Goal: Task Accomplishment & Management: Manage account settings

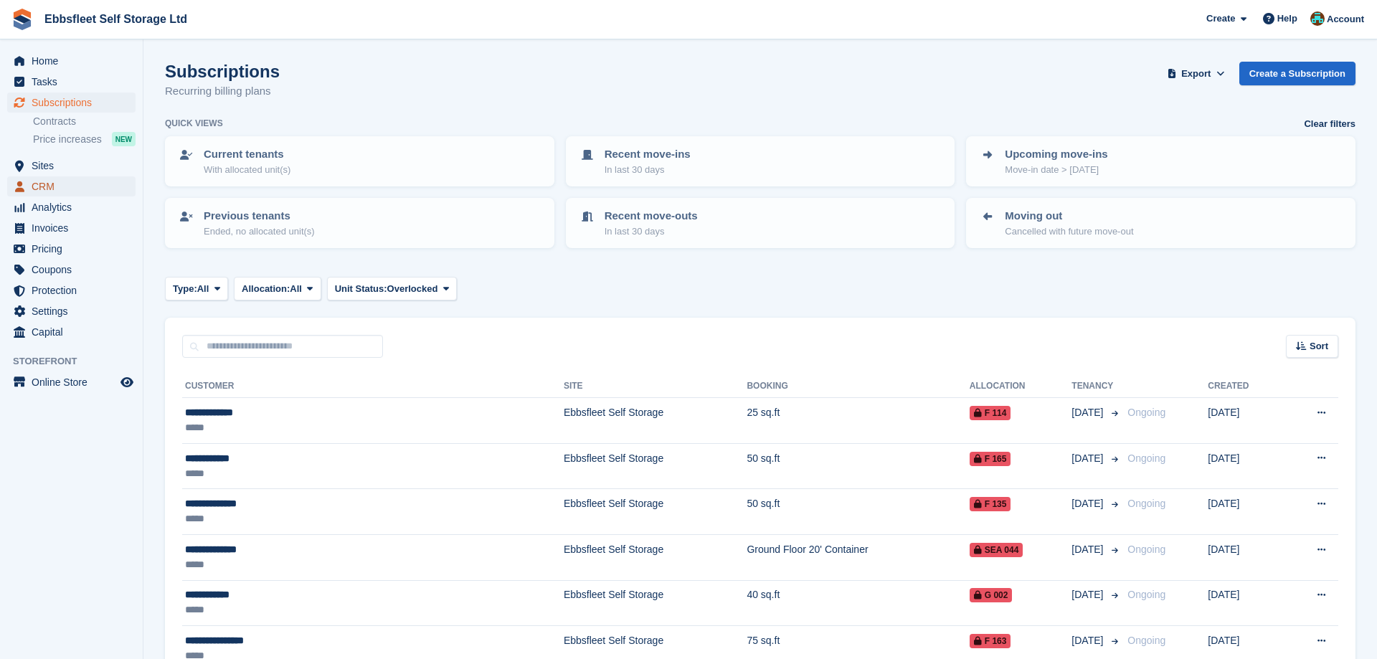
click at [75, 181] on span "CRM" at bounding box center [75, 186] width 86 height 20
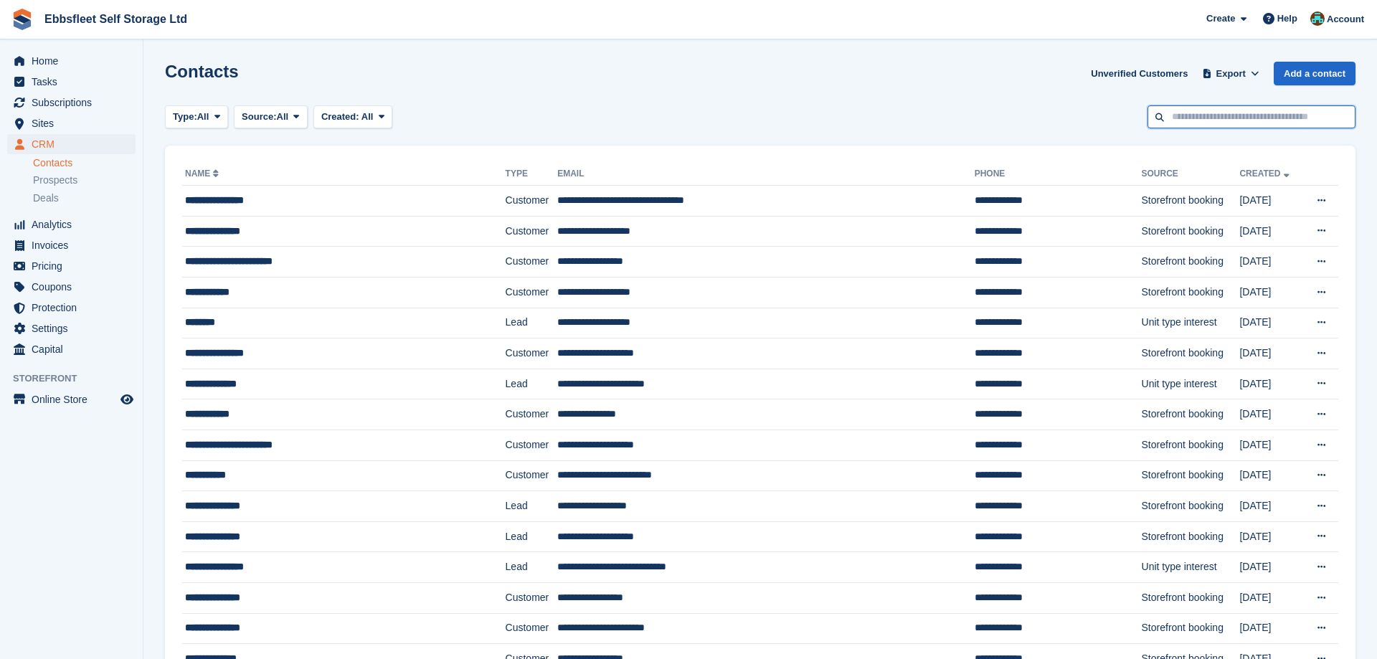
click at [1205, 117] on input "text" at bounding box center [1252, 117] width 208 height 24
type input "********"
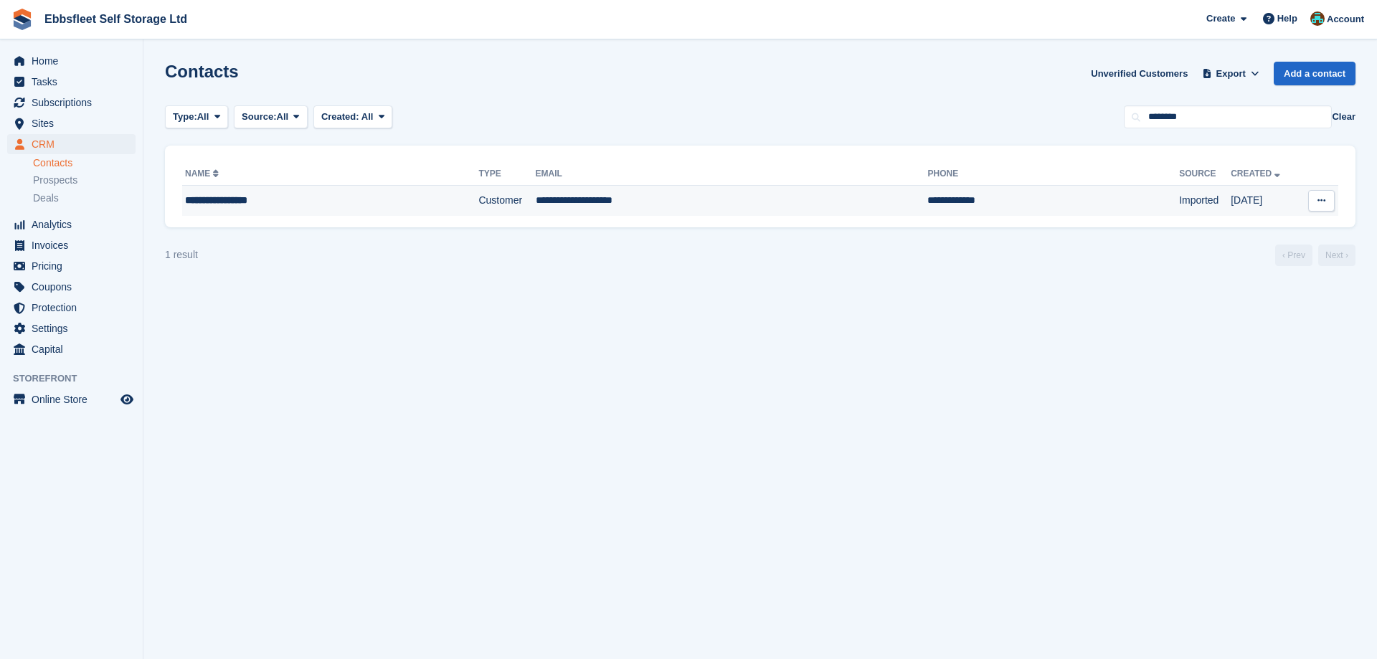
click at [204, 199] on div "**********" at bounding box center [297, 200] width 225 height 15
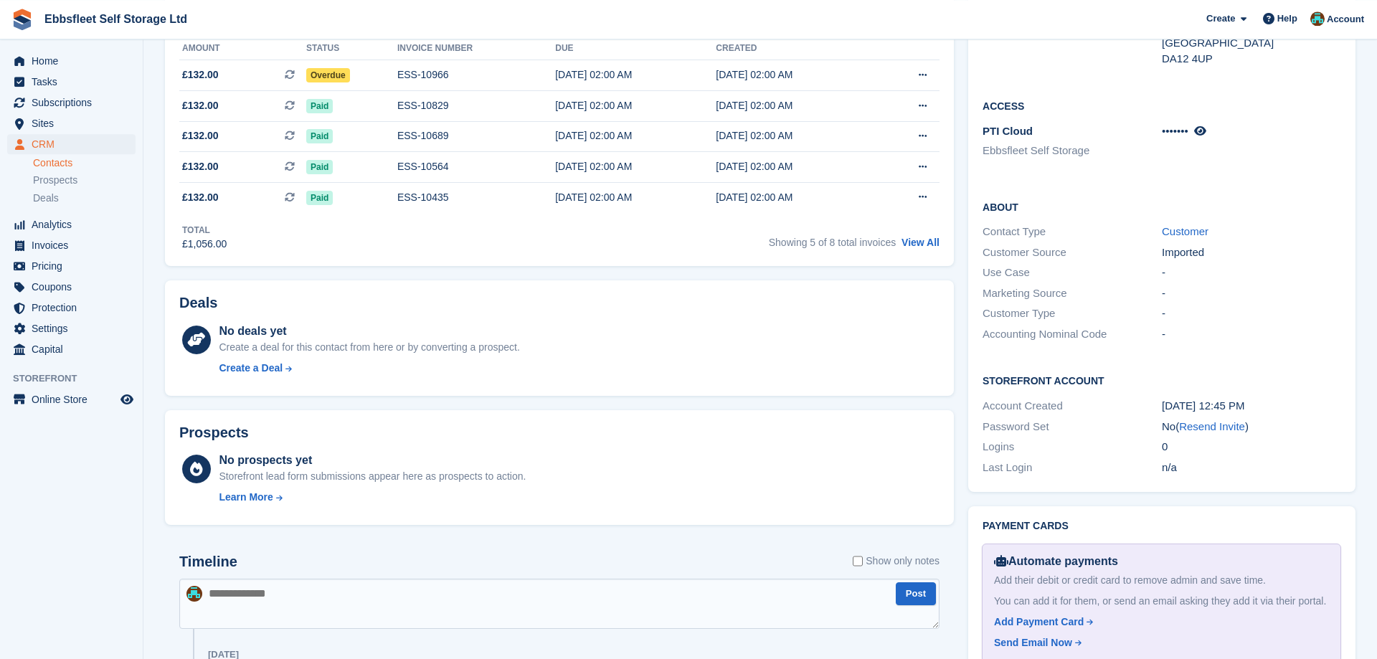
scroll to position [439, 0]
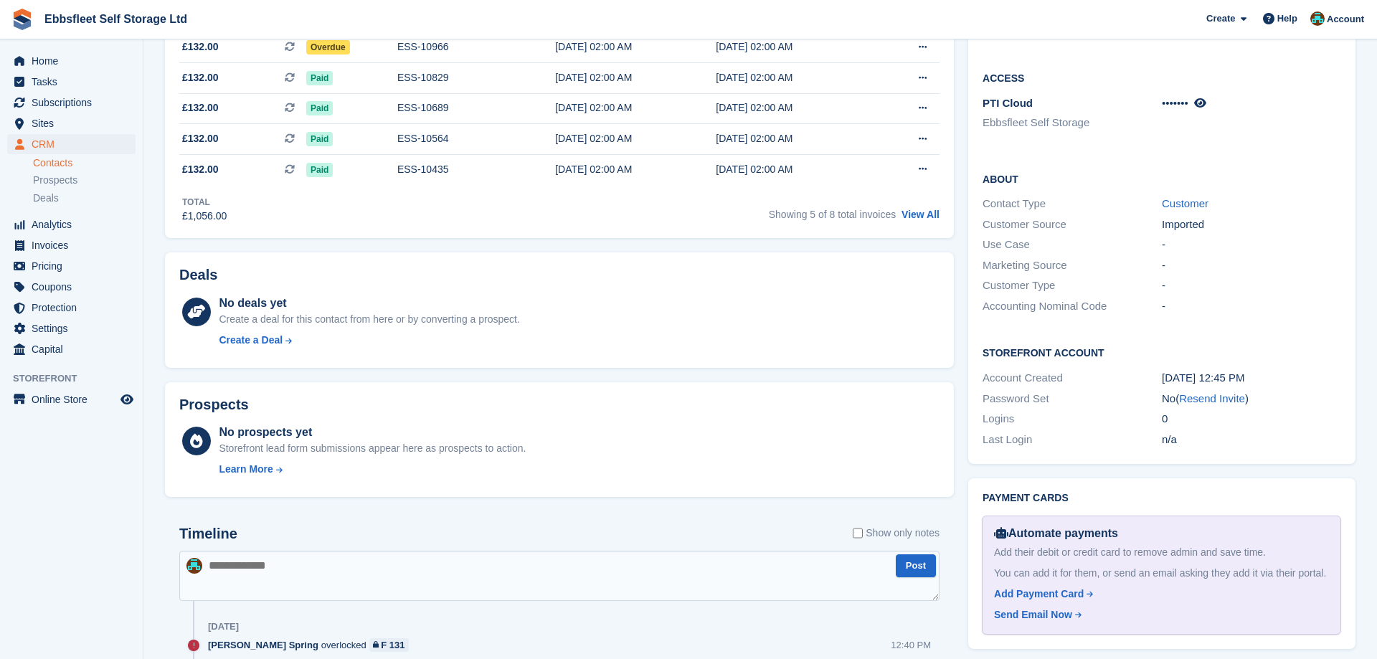
click at [235, 560] on textarea at bounding box center [559, 576] width 760 height 50
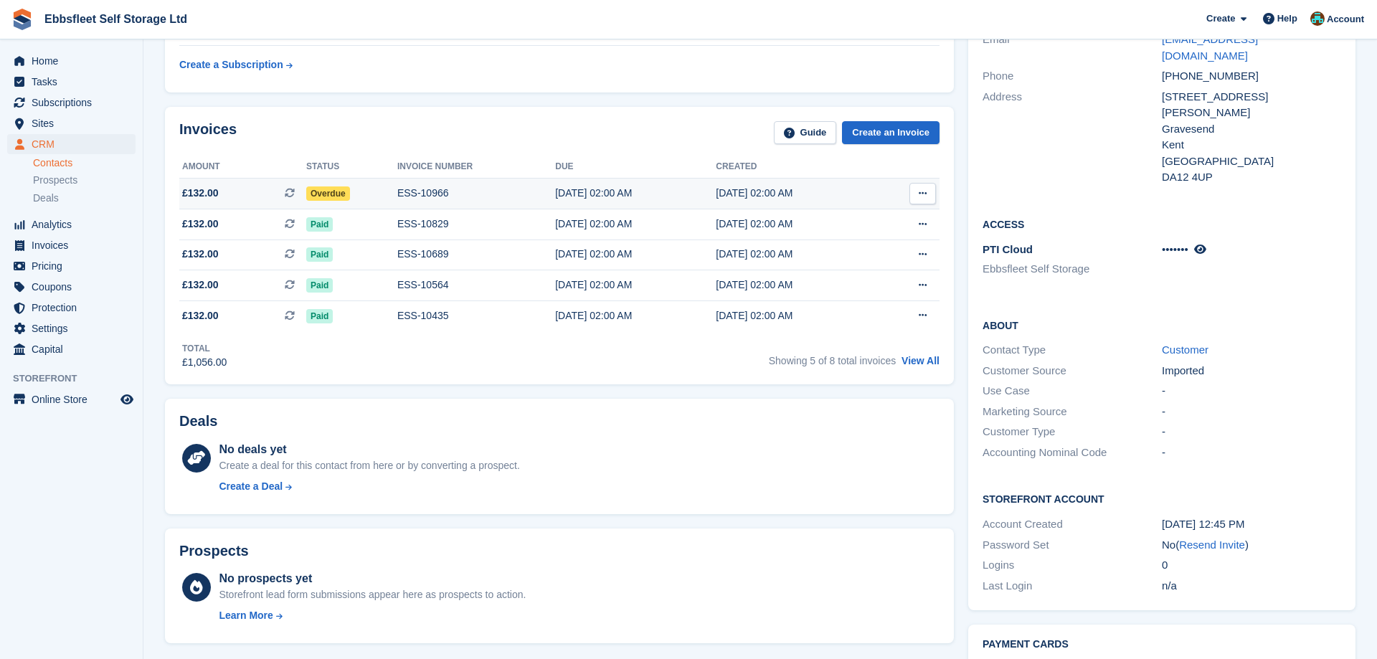
type textarea "**********"
click at [397, 190] on div "ESS-10966" at bounding box center [476, 193] width 158 height 15
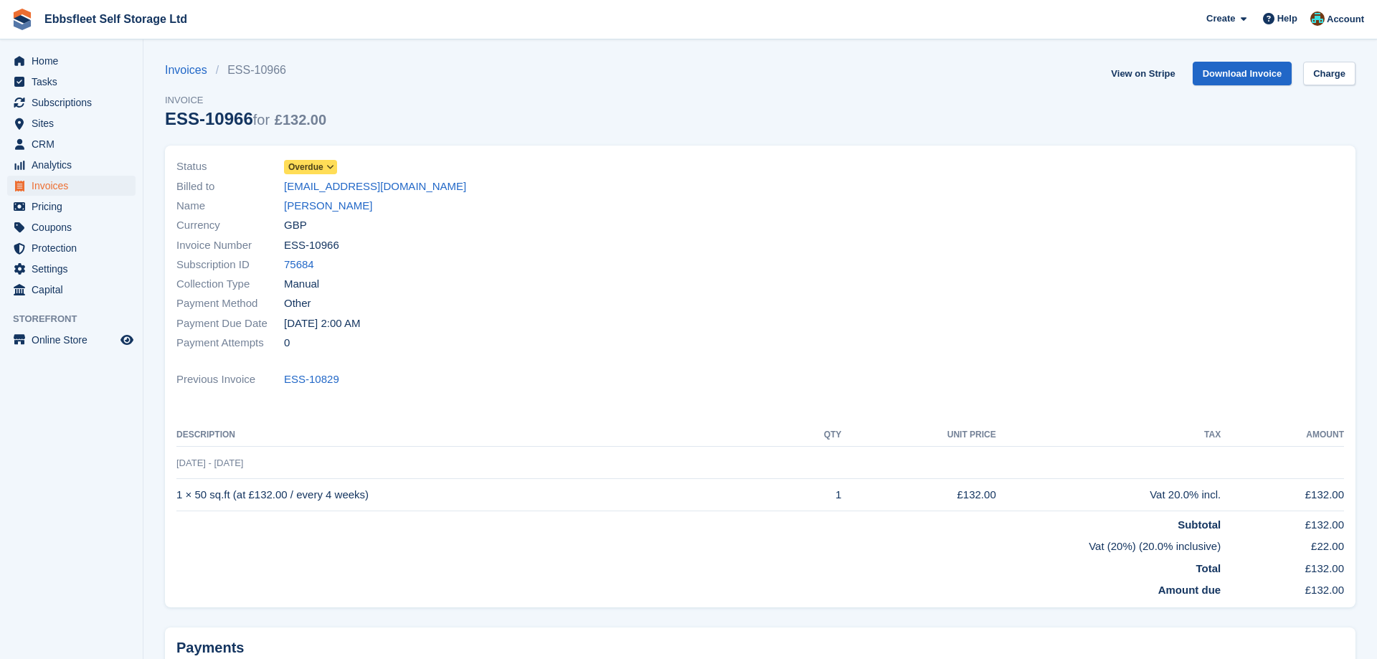
click at [334, 167] on icon at bounding box center [330, 167] width 8 height 9
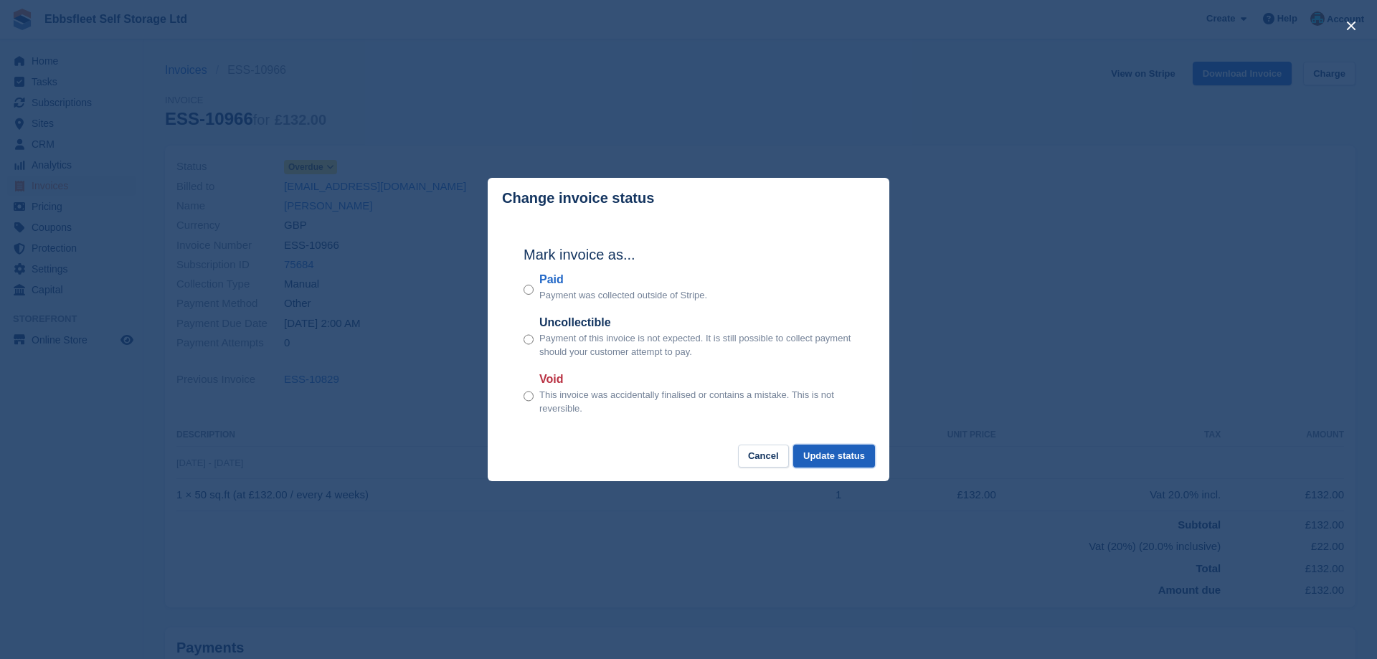
click at [818, 452] on button "Update status" at bounding box center [834, 457] width 82 height 24
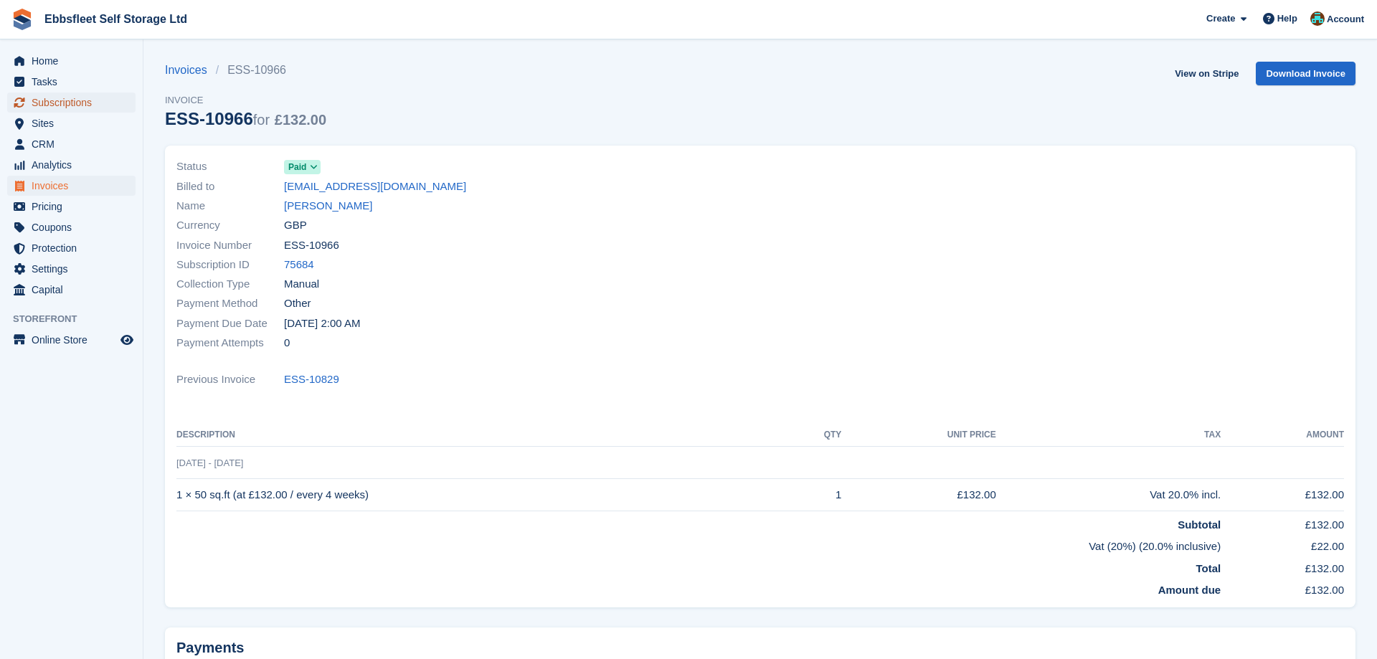
click at [62, 105] on span "Subscriptions" at bounding box center [75, 103] width 86 height 20
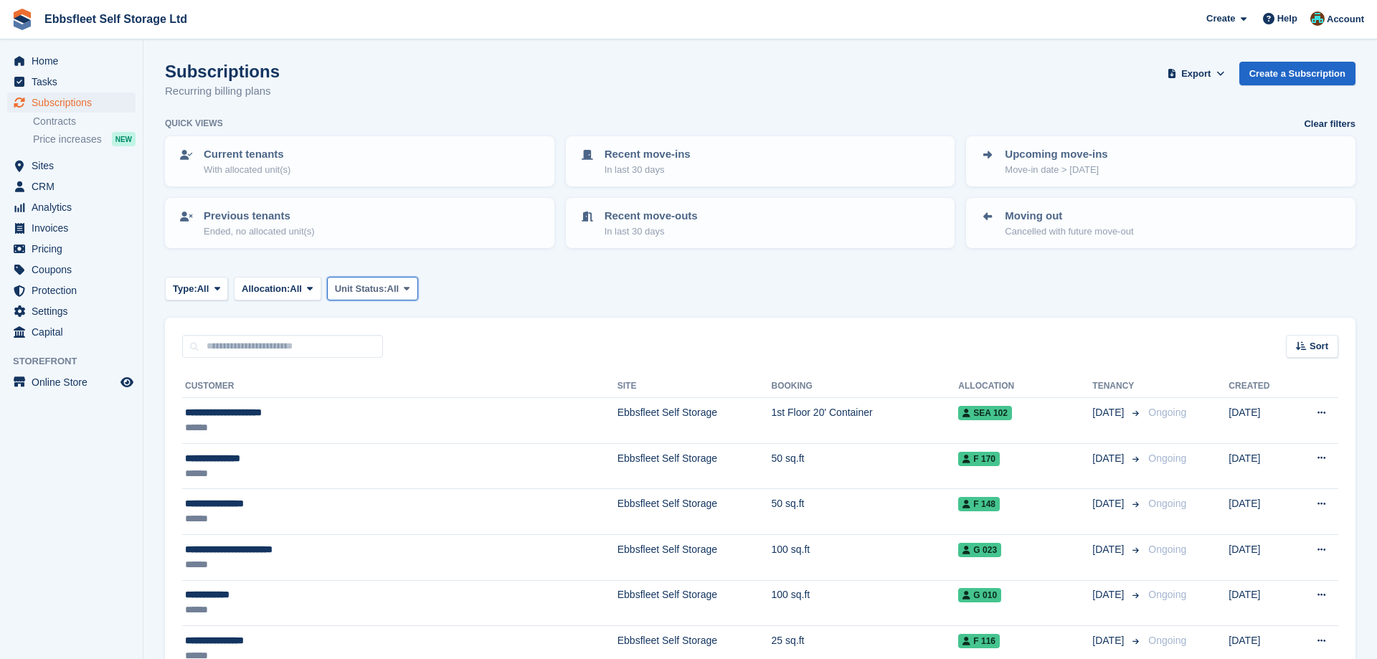
click at [418, 286] on button "Unit Status: All" at bounding box center [372, 289] width 91 height 24
click at [414, 374] on link "Overlocked" at bounding box center [396, 375] width 125 height 26
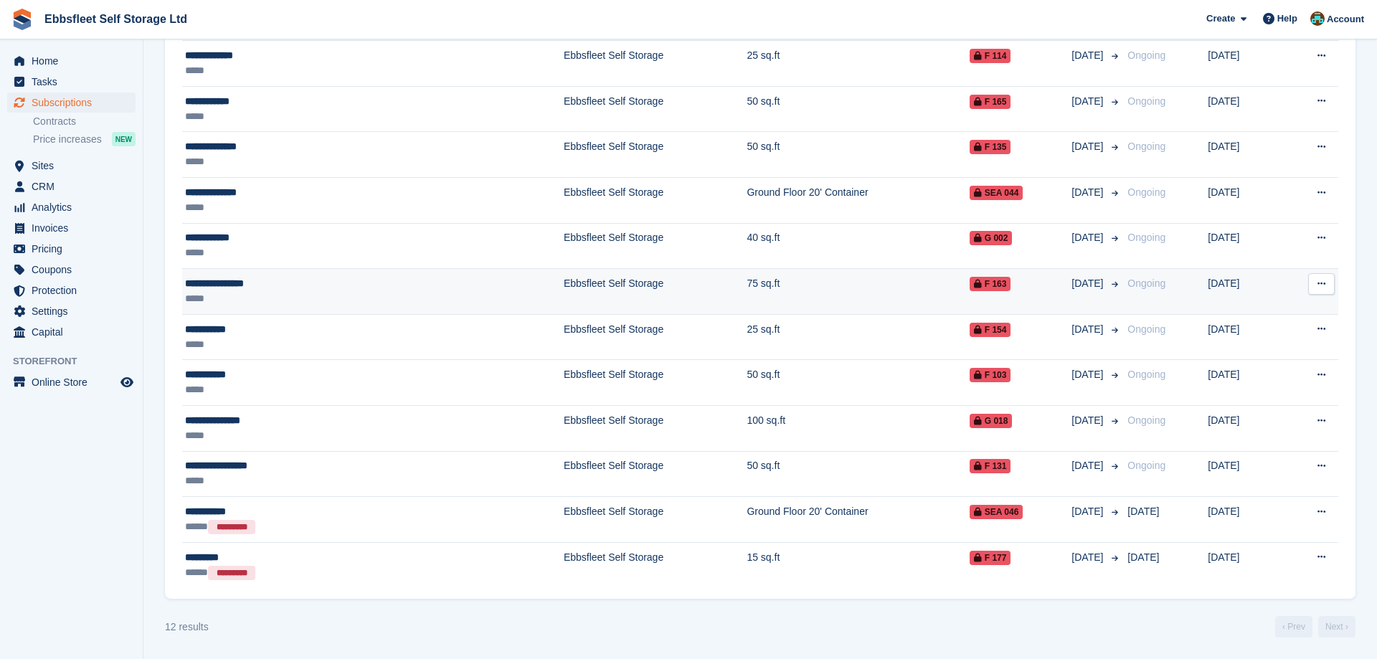
scroll to position [284, 0]
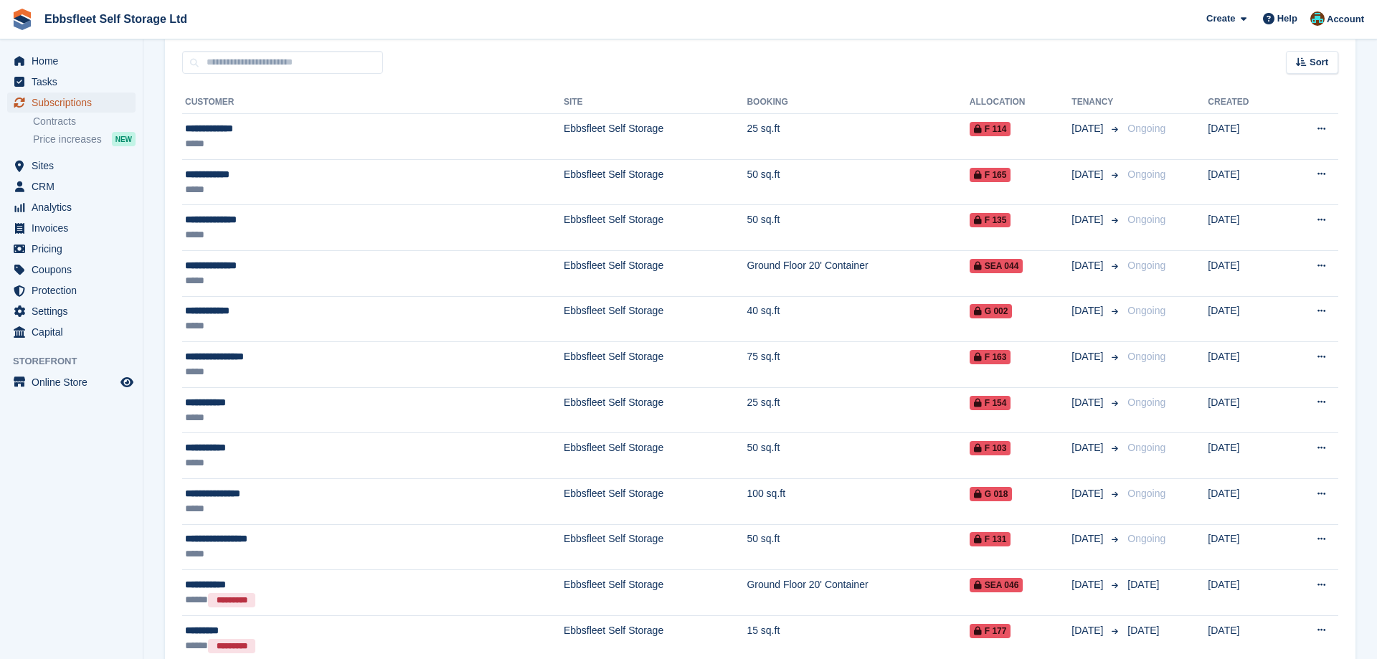
click at [76, 98] on span "Subscriptions" at bounding box center [75, 103] width 86 height 20
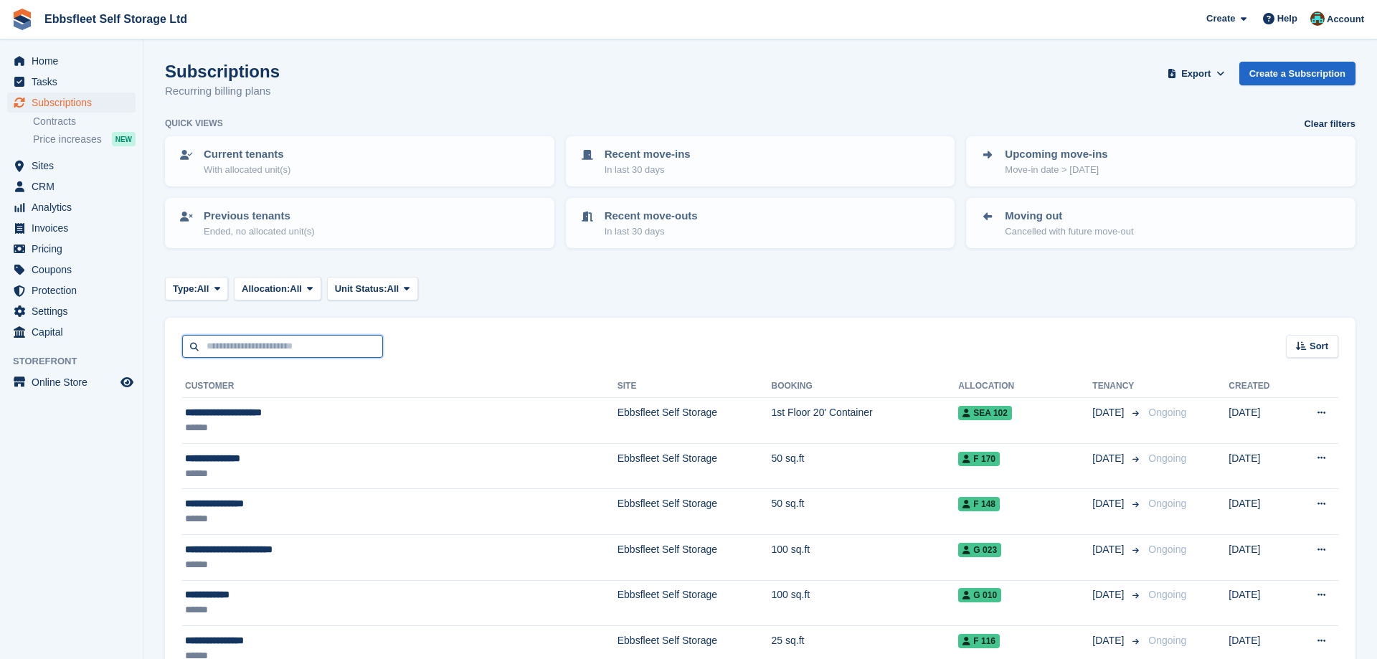
click at [280, 339] on input "text" at bounding box center [282, 347] width 201 height 24
type input "******"
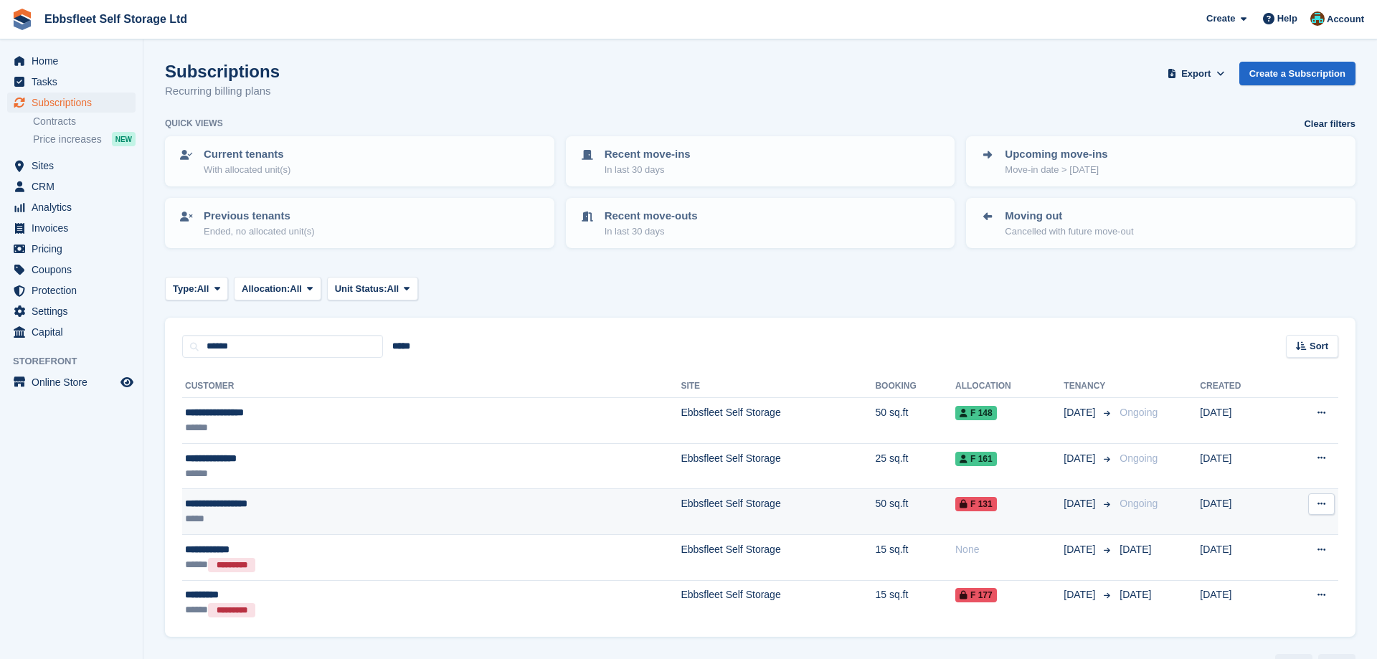
click at [236, 509] on div "**********" at bounding box center [311, 503] width 253 height 15
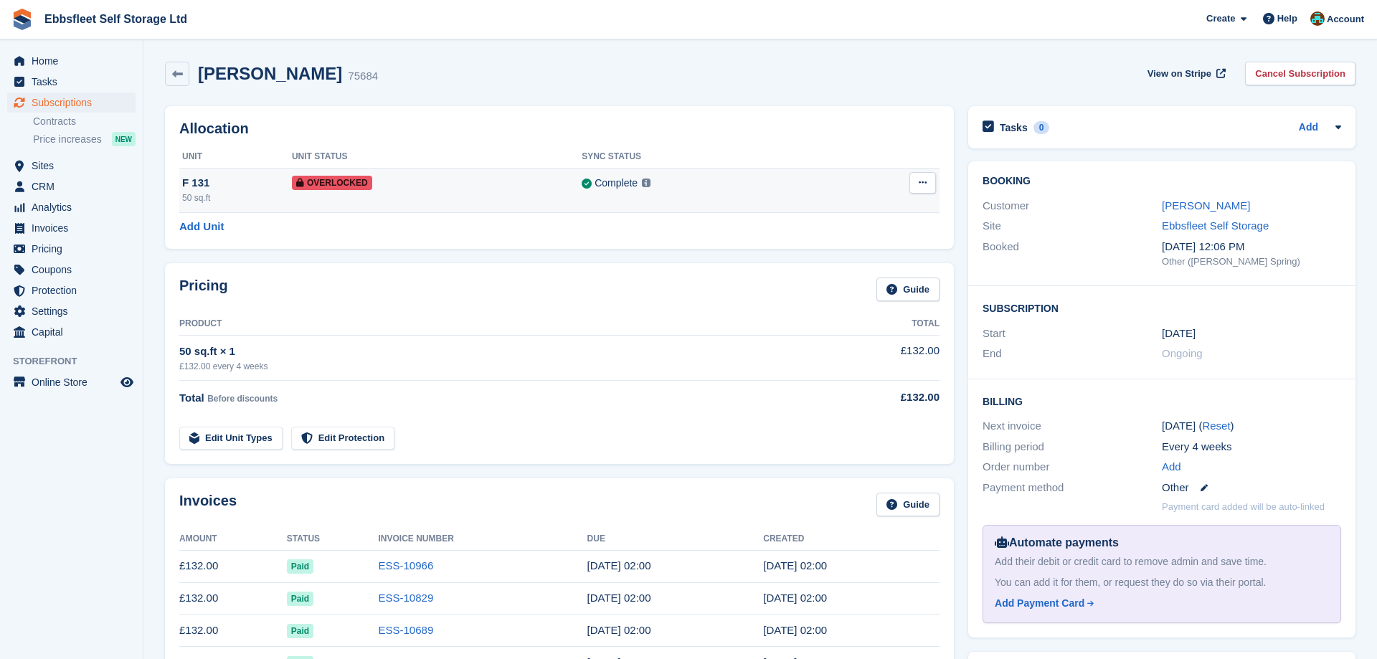
click at [927, 179] on button at bounding box center [923, 183] width 27 height 22
click at [849, 210] on p "Remove Overlock" at bounding box center [867, 211] width 125 height 19
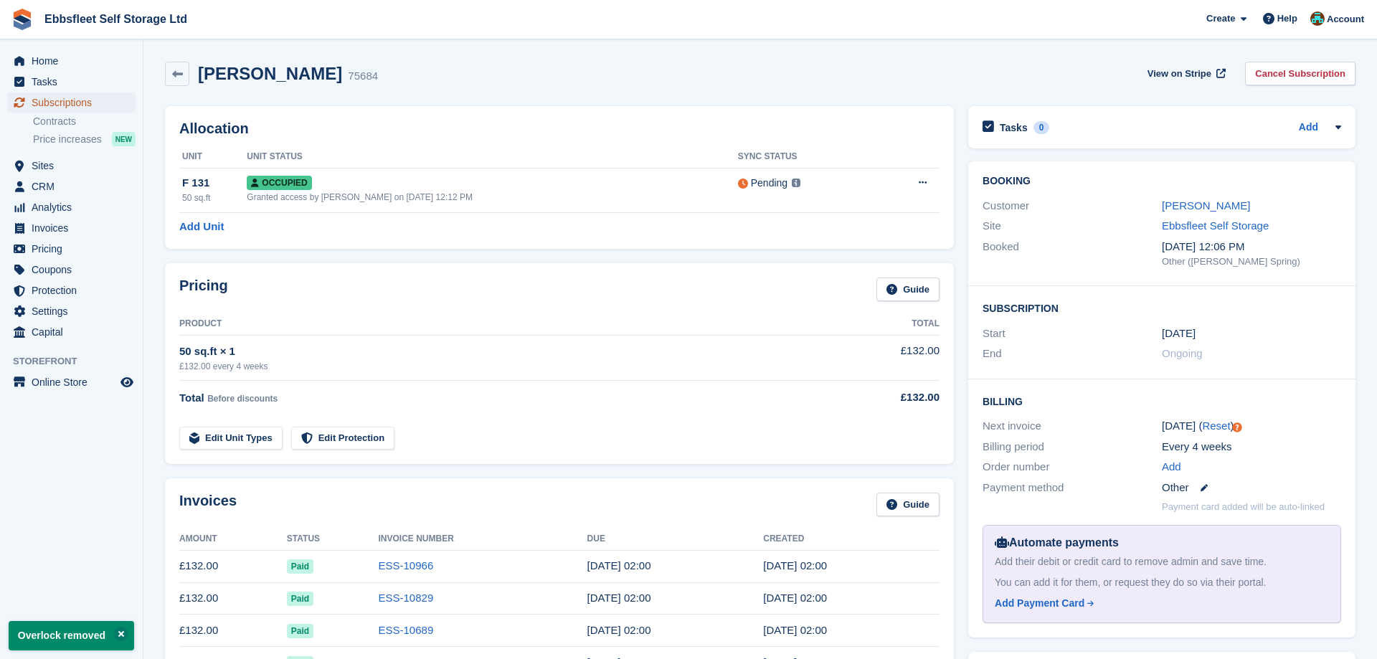
click at [65, 103] on span "Subscriptions" at bounding box center [75, 103] width 86 height 20
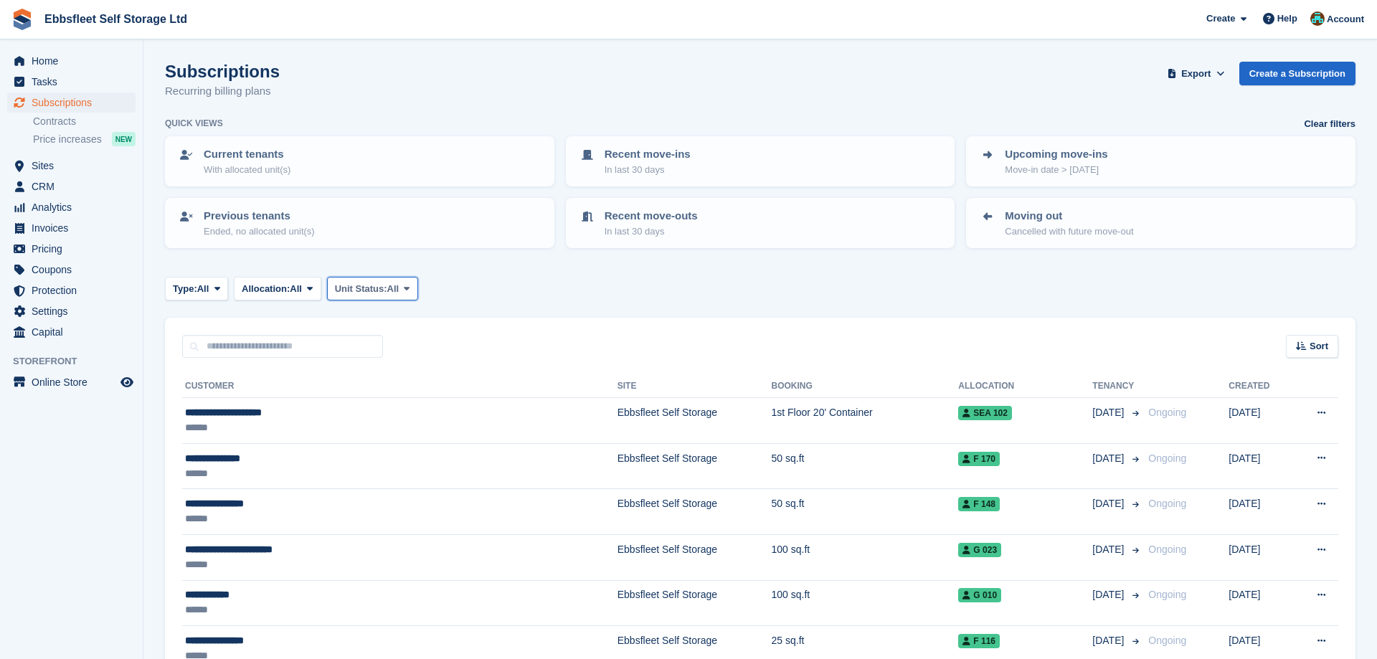
click at [410, 289] on icon at bounding box center [407, 288] width 6 height 9
click at [415, 369] on link "Overlocked" at bounding box center [396, 375] width 125 height 26
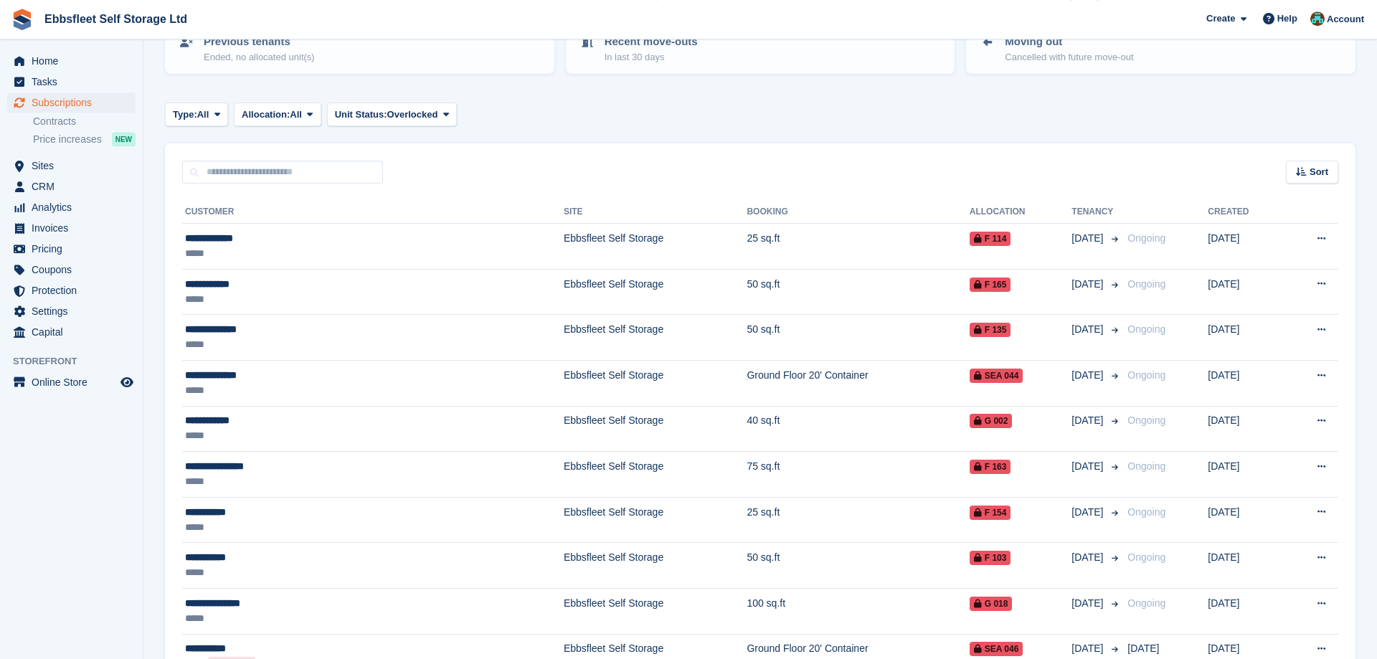
scroll to position [166, 0]
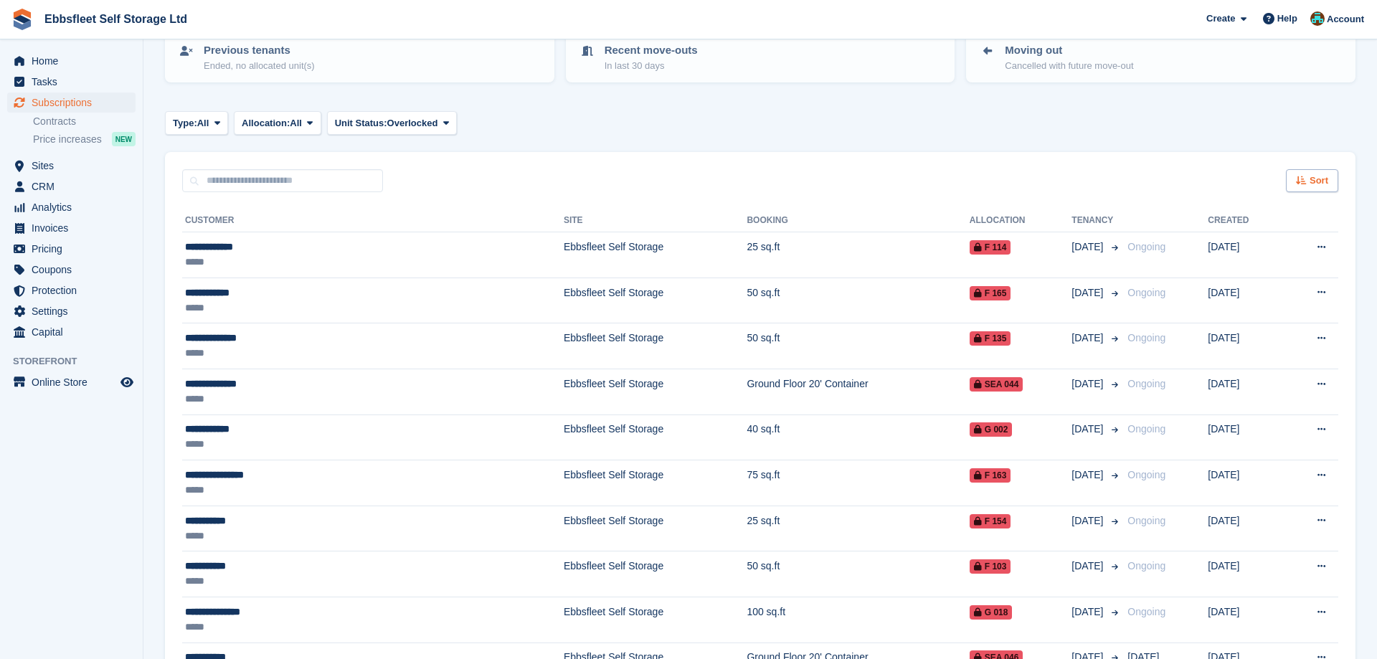
click at [1311, 182] on div "Sort" at bounding box center [1312, 181] width 52 height 24
click at [1218, 237] on div "Customer name" at bounding box center [1272, 234] width 131 height 15
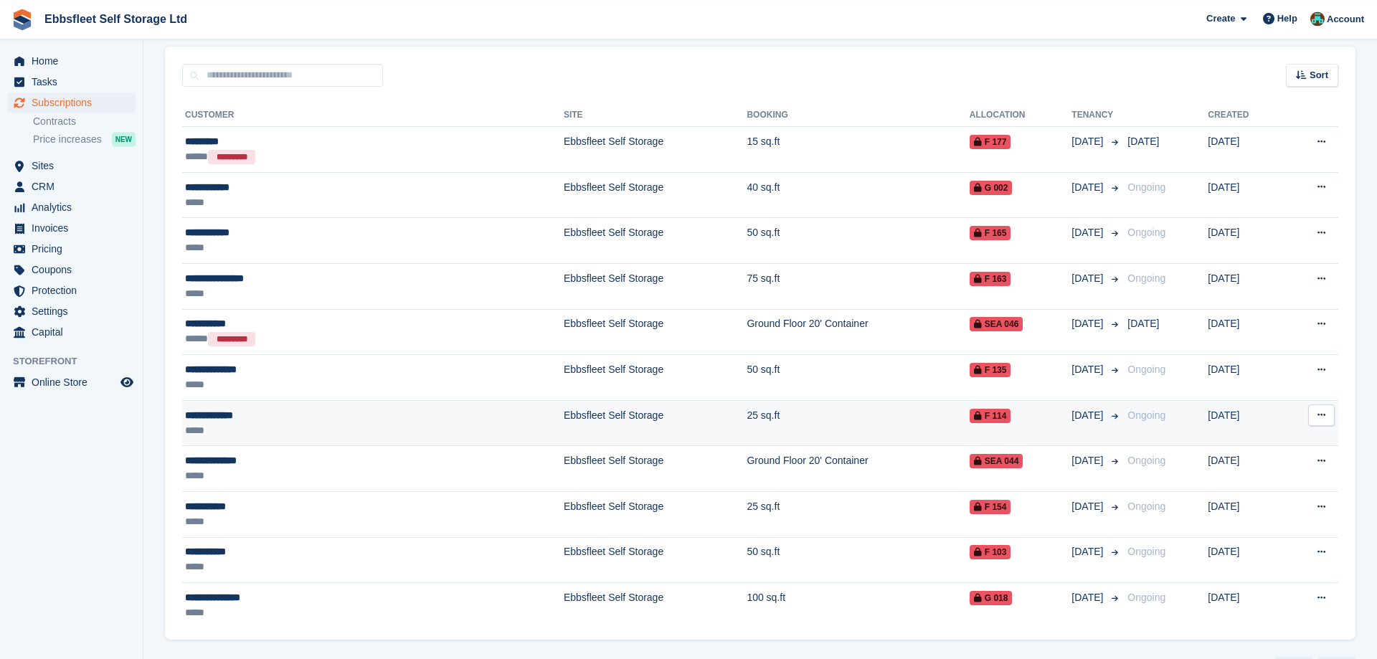
scroll to position [312, 0]
